Goal: Communication & Community: Ask a question

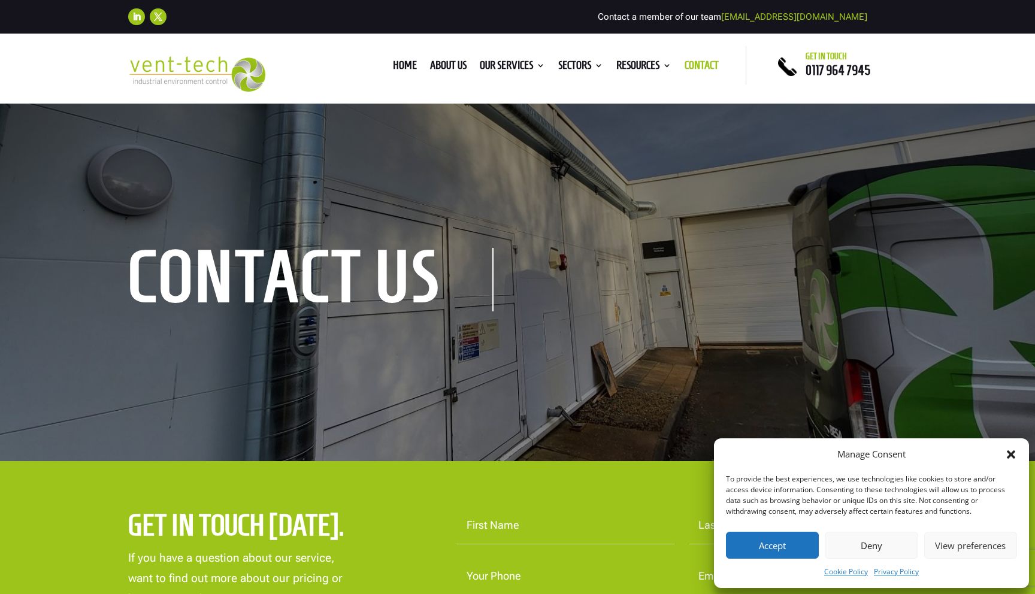
click at [1015, 453] on icon "Close dialog" at bounding box center [1011, 455] width 12 height 12
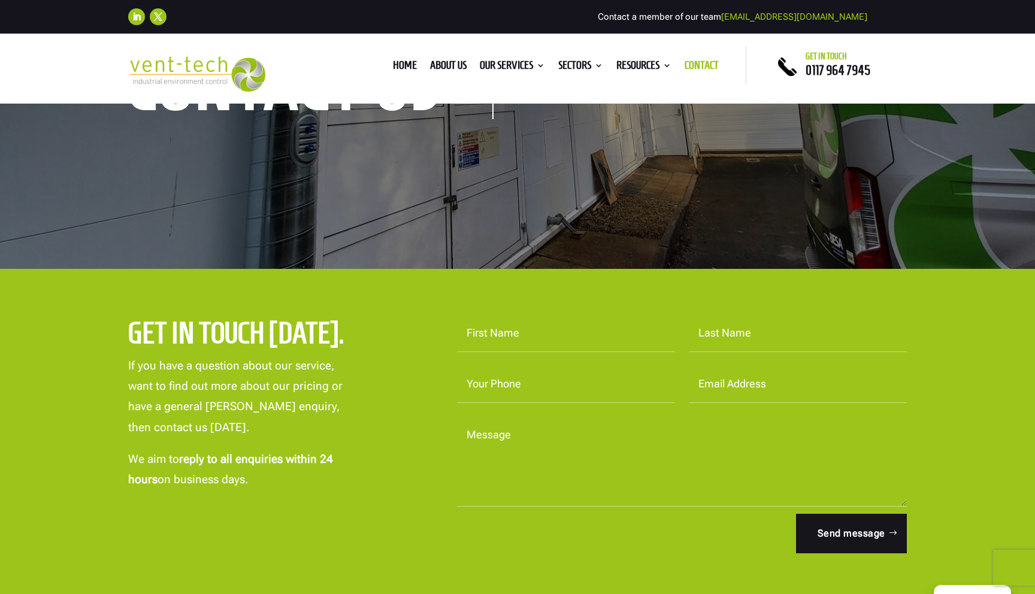
scroll to position [196, 0]
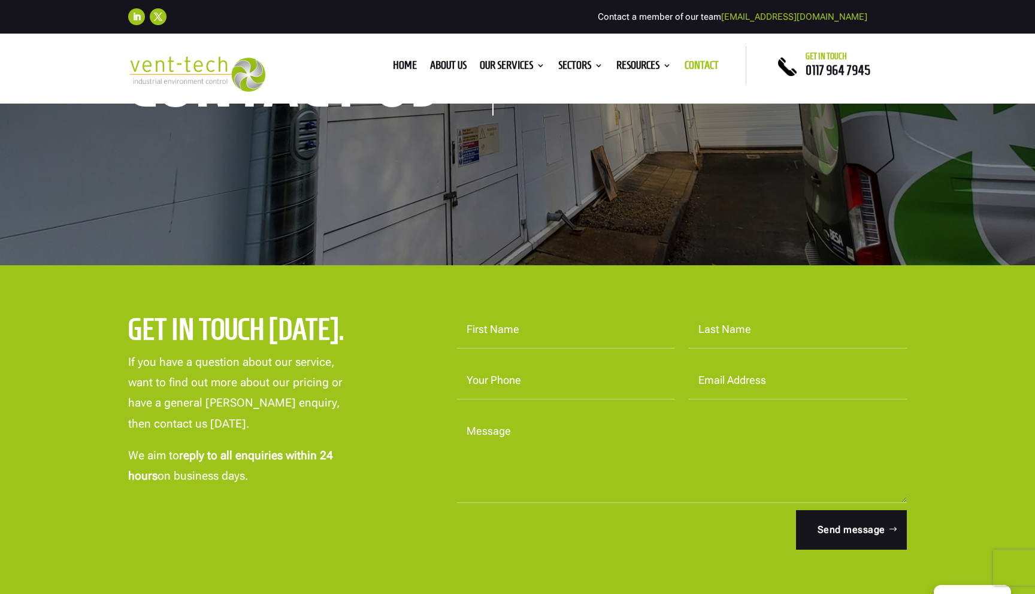
click at [490, 330] on input "First Name" at bounding box center [566, 330] width 218 height 37
type input "Richard"
click at [705, 330] on input "Last Name" at bounding box center [798, 330] width 218 height 37
type input "Slade"
click at [542, 377] on input "Your Phone" at bounding box center [566, 381] width 218 height 37
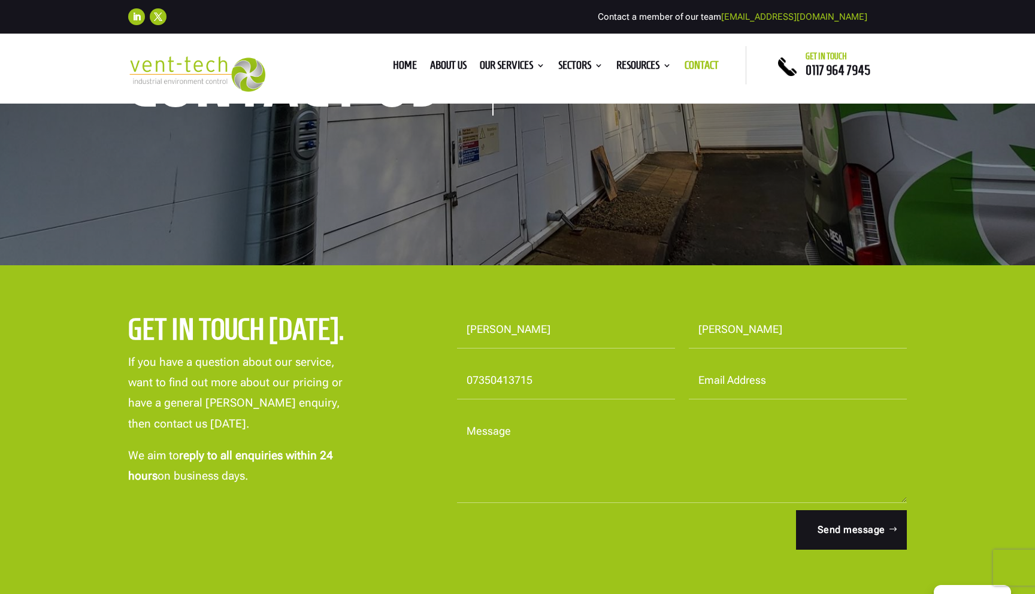
type input "07350413715"
click at [727, 376] on input "Email Address" at bounding box center [798, 381] width 218 height 37
type input "richardslade@google.com"
click at [540, 441] on textarea "Message" at bounding box center [682, 458] width 450 height 90
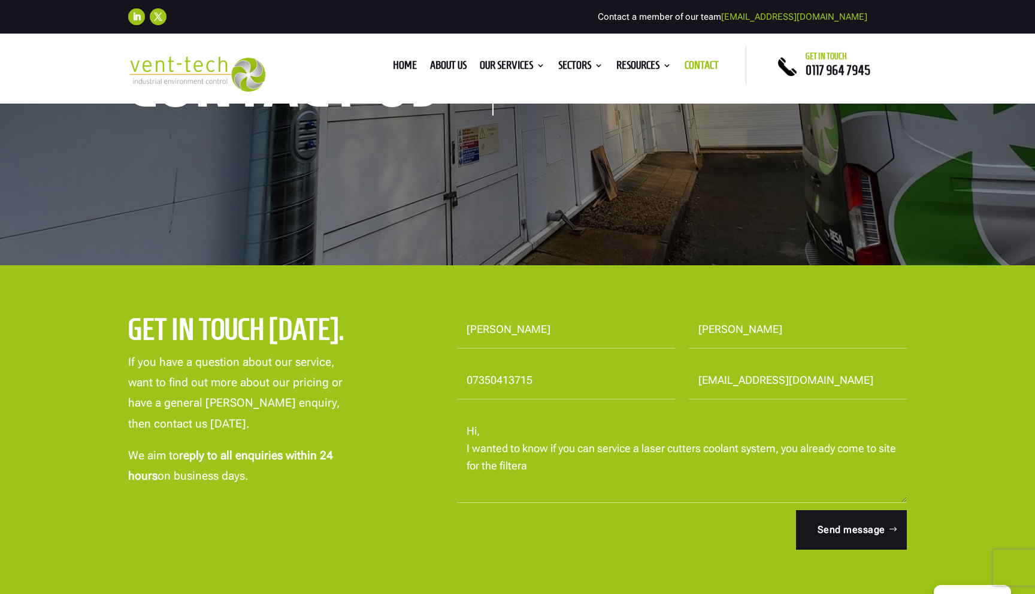
click at [516, 468] on textarea "Hi, I wanted to know if you can service a laser cutters coolant system, you alr…" at bounding box center [682, 458] width 450 height 90
click at [577, 464] on textarea "Hi, I wanted to know if you can service a laser cutters coolant system, you alr…" at bounding box center [682, 458] width 450 height 90
click at [554, 471] on textarea "Hi, I wanted to know if you can service a laser cutters coolant system, you alr…" at bounding box center [682, 458] width 450 height 90
click at [569, 472] on textarea "Hi, I wanted to know if you can service a laser cutters coolant system, you alr…" at bounding box center [682, 458] width 450 height 90
click at [590, 475] on textarea "Hi, I wanted to know if you can service a laser cutters coolant system, you alr…" at bounding box center [682, 458] width 450 height 90
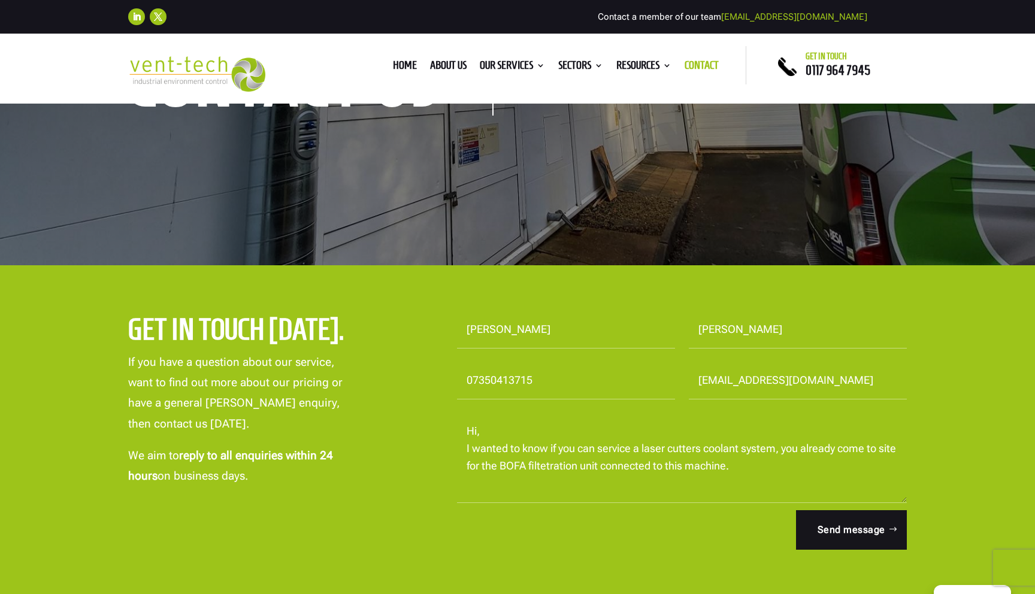
click at [727, 482] on textarea "Hi, I wanted to know if you can service a laser cutters coolant system, you alr…" at bounding box center [682, 458] width 450 height 90
click at [587, 464] on textarea "Hi, I wanted to know if you can service a laser cutters coolant system, you alr…" at bounding box center [682, 458] width 450 height 90
click at [565, 469] on textarea "Hi, I wanted to know if you can service a laser cutters coolant system, you alr…" at bounding box center [682, 458] width 450 height 90
click at [561, 469] on textarea "Hi, I wanted to know if you can service a laser cutters coolant system, you alr…" at bounding box center [682, 458] width 450 height 90
click at [599, 465] on textarea "Hi, I wanted to know if you can service a laser cutters coolant system, you alr…" at bounding box center [682, 458] width 450 height 90
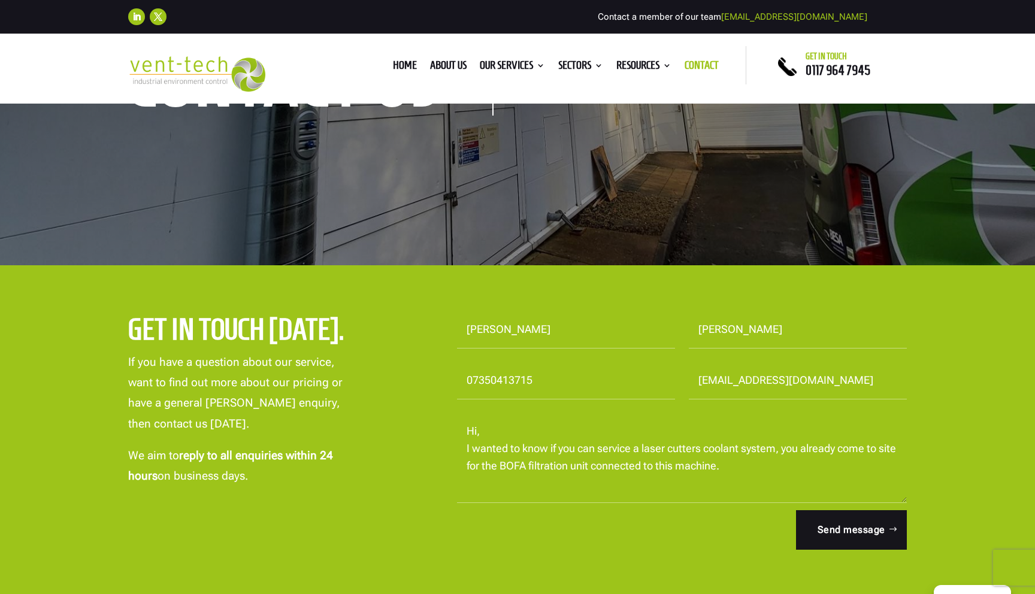
click at [624, 466] on textarea "Hi, I wanted to know if you can service a laser cutters coolant system, you alr…" at bounding box center [682, 458] width 450 height 90
click at [636, 469] on textarea "Hi, I wanted to know if you can service a laser cutters coolant system, you alr…" at bounding box center [682, 458] width 450 height 90
click at [600, 479] on textarea "Hi, I wanted to know if you can service a laser cutters coolant system, you alr…" at bounding box center [682, 458] width 450 height 90
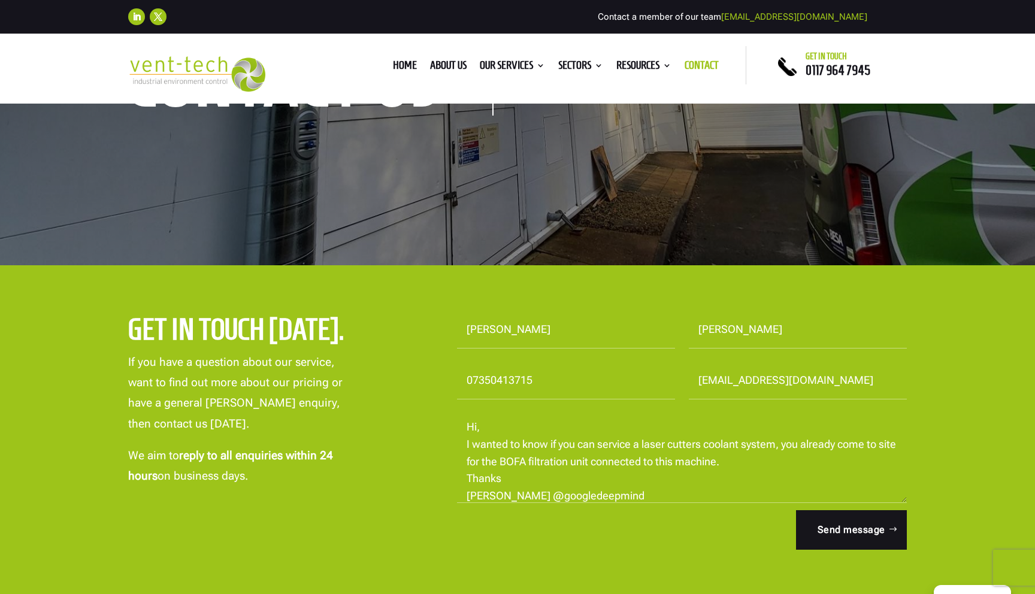
click at [552, 500] on textarea "Hi, I wanted to know if you can service a laser cutters coolant system, you alr…" at bounding box center [682, 458] width 450 height 90
click at [586, 497] on textarea "Hi, I wanted to know if you can service a laser cutters coolant system, you alr…" at bounding box center [682, 458] width 450 height 90
click at [662, 485] on textarea "Hi, I wanted to know if you can service a laser cutters coolant system, you alr…" at bounding box center [682, 458] width 450 height 90
click at [745, 463] on textarea "Hi, I wanted to know if you can service a laser cutters coolant system, you alr…" at bounding box center [682, 458] width 450 height 90
type textarea "Hi, I wanted to know if you can service a laser cutters coolant system, you alr…"
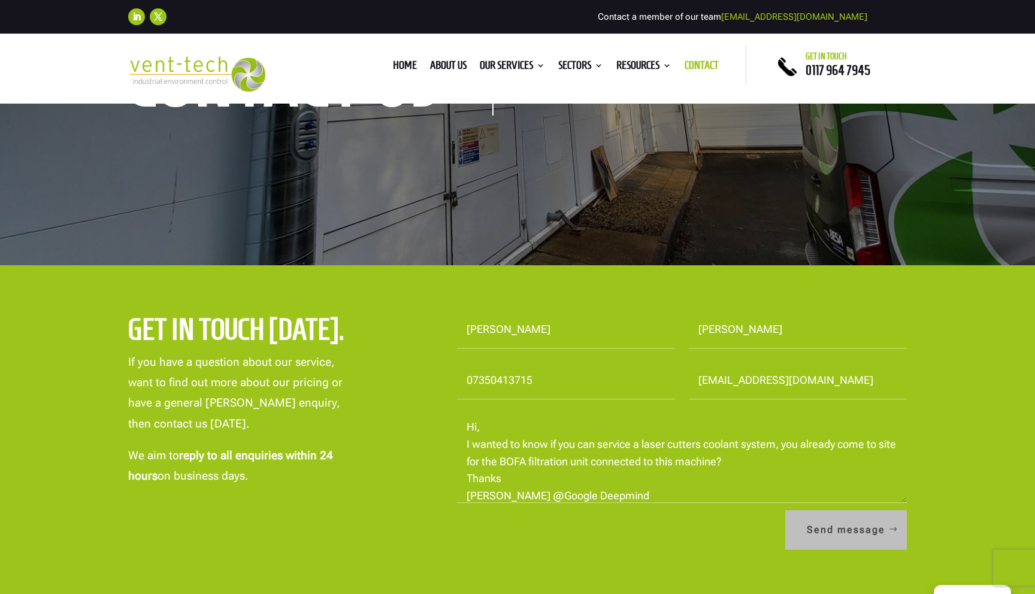
click at [817, 521] on button "Send message" at bounding box center [847, 531] width 122 height 40
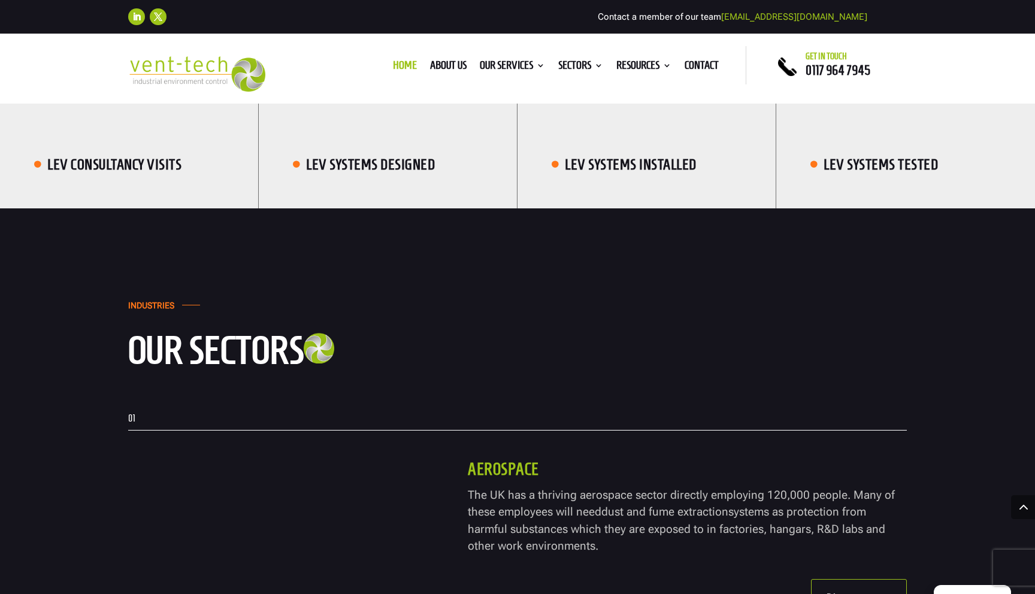
scroll to position [1953, 0]
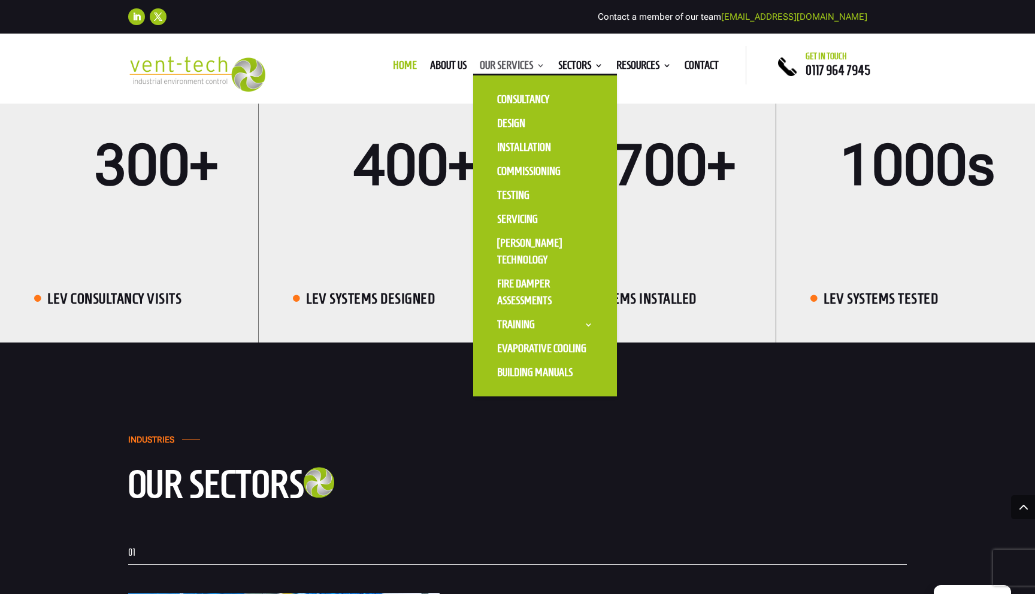
click at [531, 64] on link "Our Services" at bounding box center [512, 67] width 65 height 13
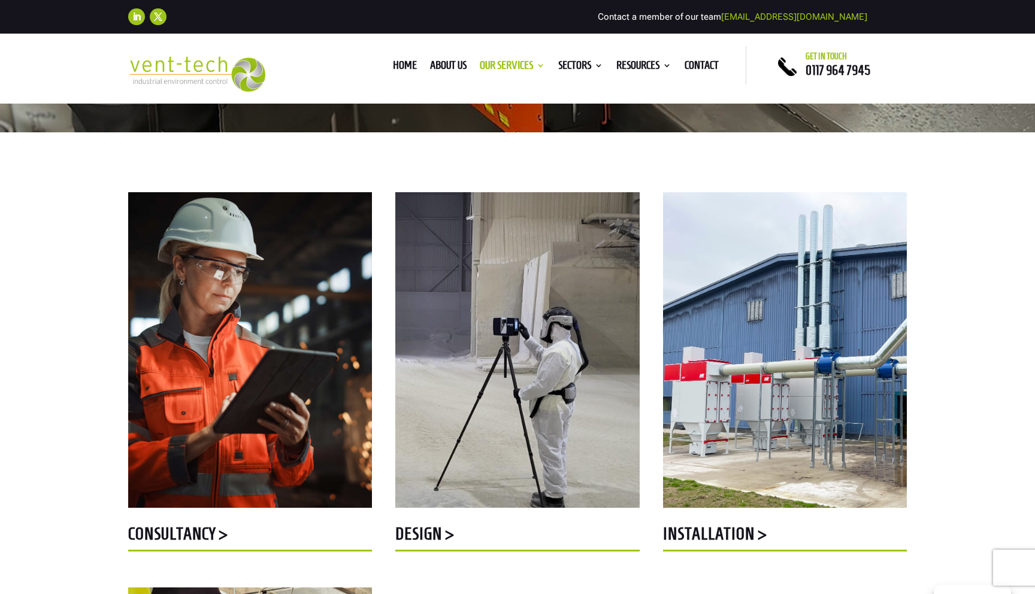
scroll to position [395, 0]
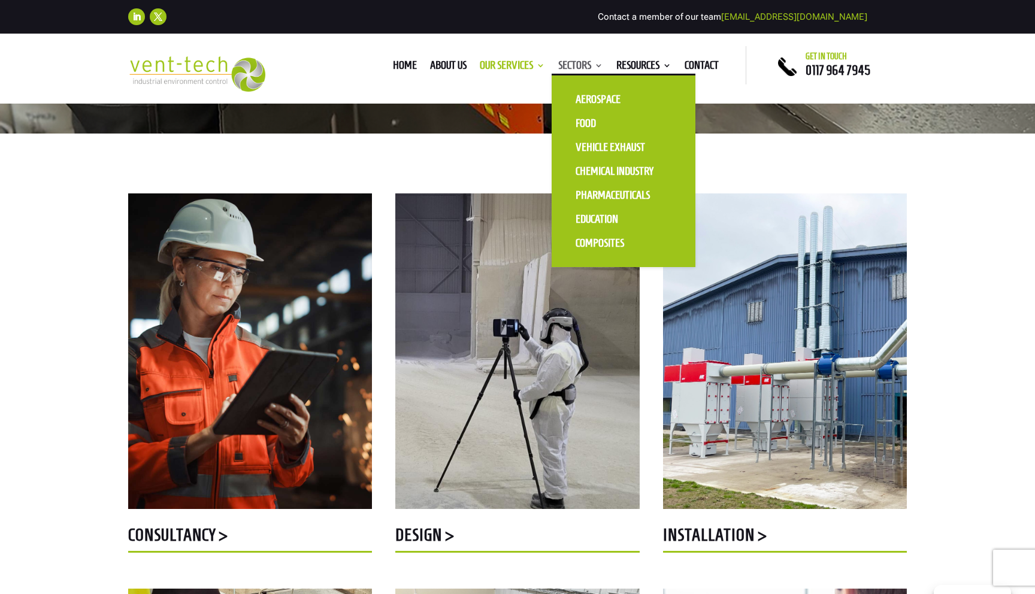
click at [590, 63] on link "Sectors" at bounding box center [580, 67] width 45 height 13
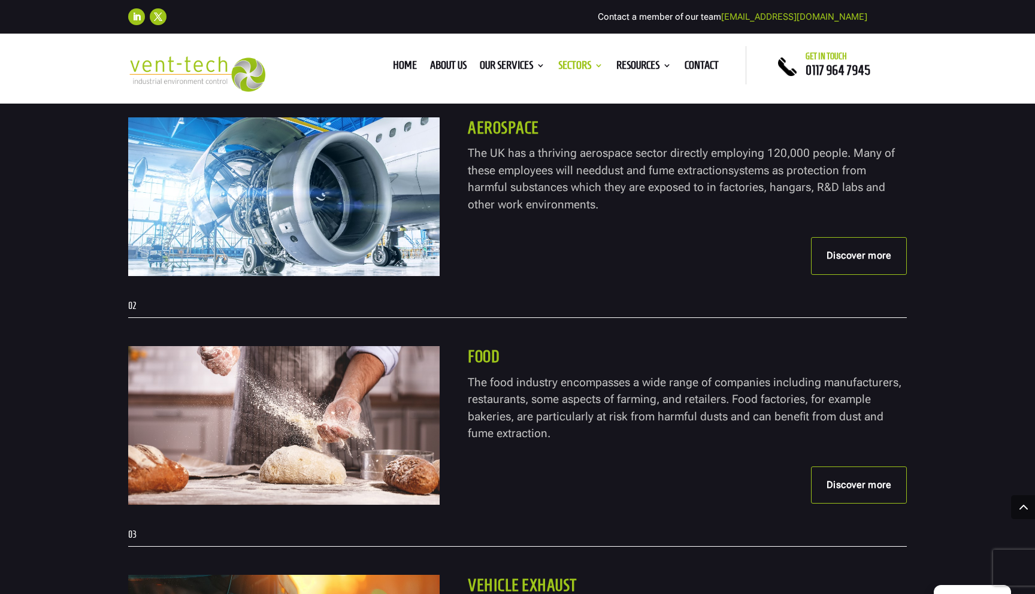
scroll to position [516, 0]
